Goal: Information Seeking & Learning: Learn about a topic

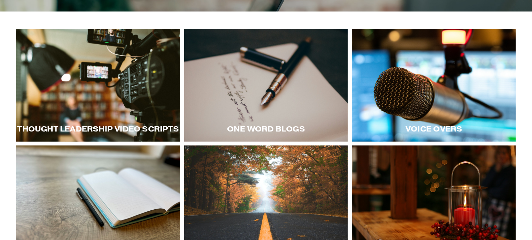
scroll to position [107, 0]
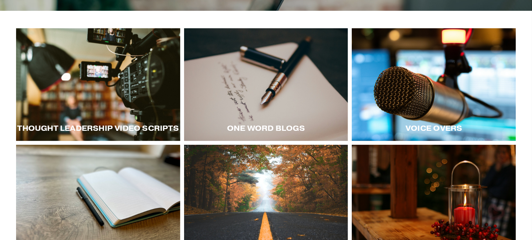
click at [96, 79] on div at bounding box center [98, 84] width 164 height 113
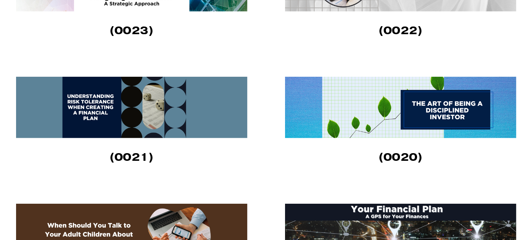
scroll to position [694, 0]
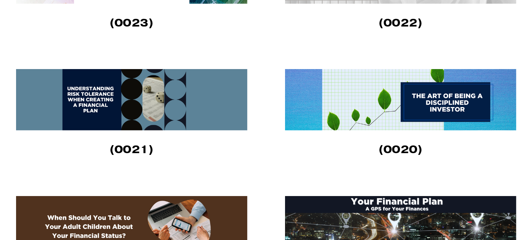
click at [409, 86] on img at bounding box center [400, 99] width 231 height 61
